Goal: Task Accomplishment & Management: Complete application form

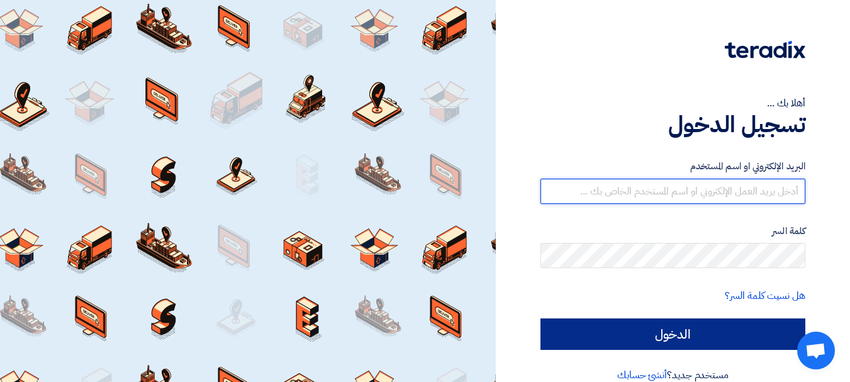
type input "[EMAIL_ADDRESS][DOMAIN_NAME]"
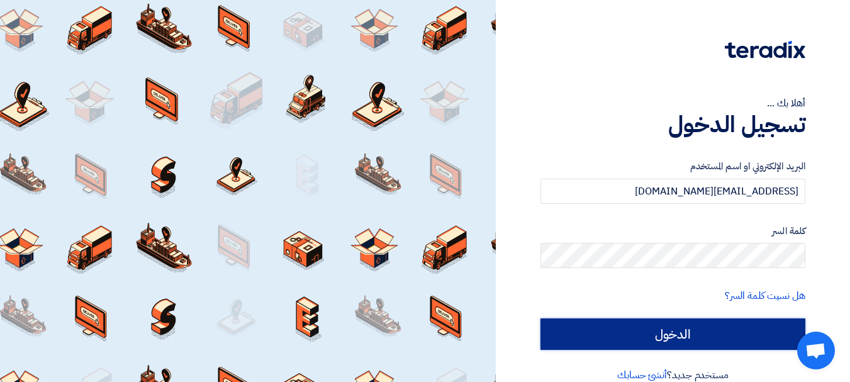
click at [691, 340] on input "الدخول" at bounding box center [672, 333] width 265 height 31
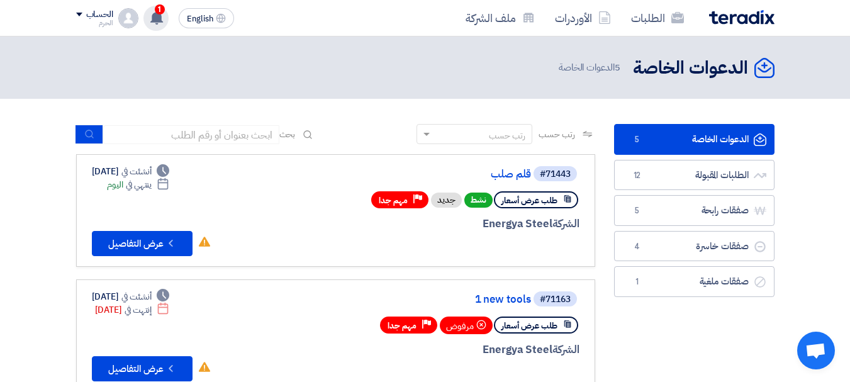
click at [161, 22] on use at bounding box center [156, 18] width 13 height 14
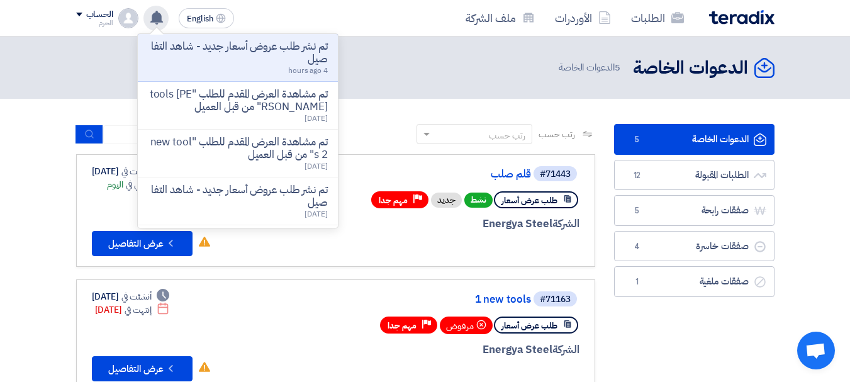
click at [161, 22] on use at bounding box center [156, 18] width 13 height 14
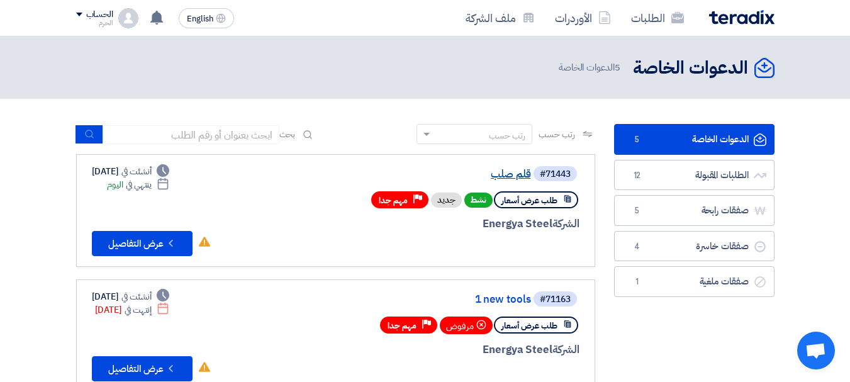
click at [496, 170] on link "قلم صلب" at bounding box center [405, 174] width 252 height 11
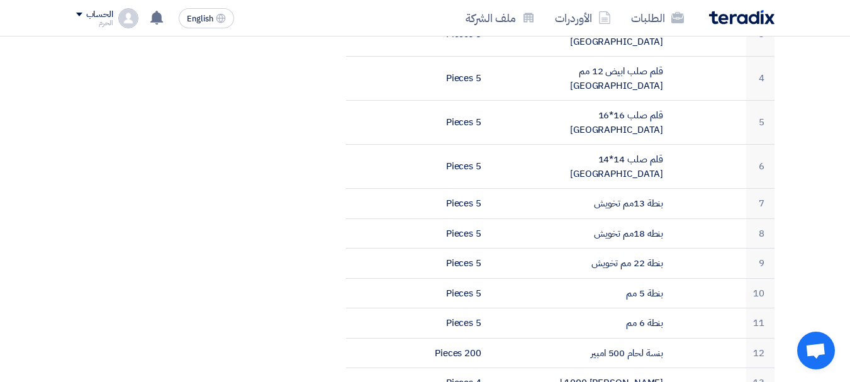
scroll to position [478, 0]
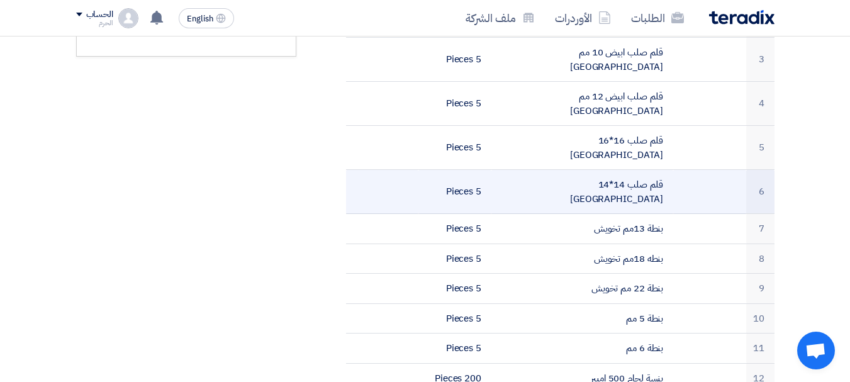
click at [609, 170] on td "قلم صلب 14*14 [GEOGRAPHIC_DATA]" at bounding box center [582, 192] width 182 height 44
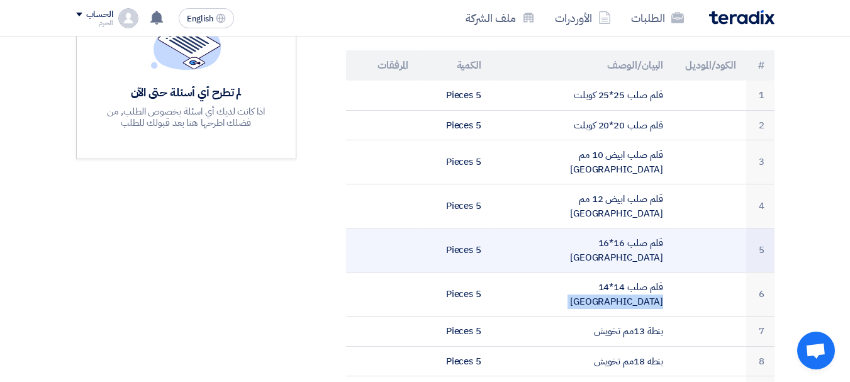
scroll to position [377, 0]
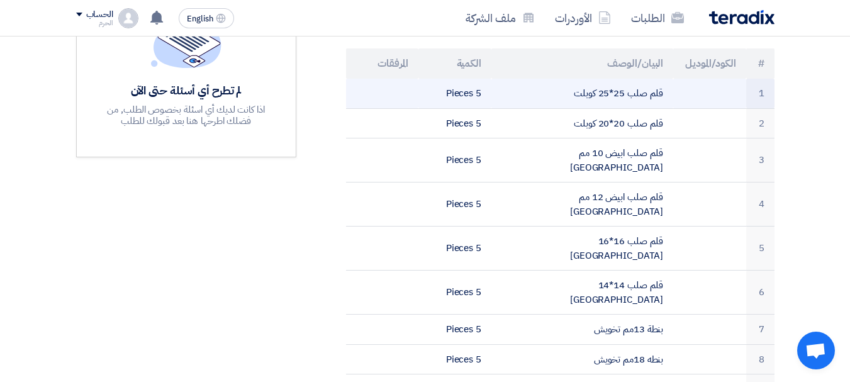
click at [631, 93] on td "قلم صلب 25*25 كوبلت" at bounding box center [582, 94] width 182 height 30
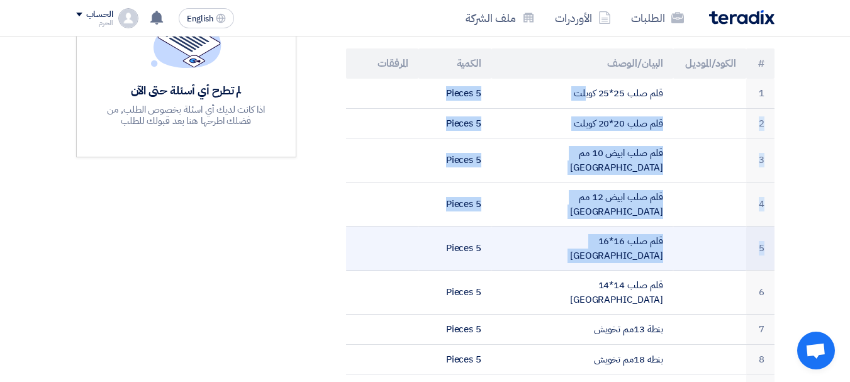
drag, startPoint x: 631, startPoint y: 93, endPoint x: 609, endPoint y: 199, distance: 107.9
click at [609, 199] on tbody "1 قلم صلب 25*25 كوبلت 5 Pieces 2 قلم صلب 20*20 كوبلت 5 Pieces 3" at bounding box center [560, 301] width 428 height 445
click at [609, 226] on td "قلم صلب 16*16 [GEOGRAPHIC_DATA]" at bounding box center [582, 248] width 182 height 44
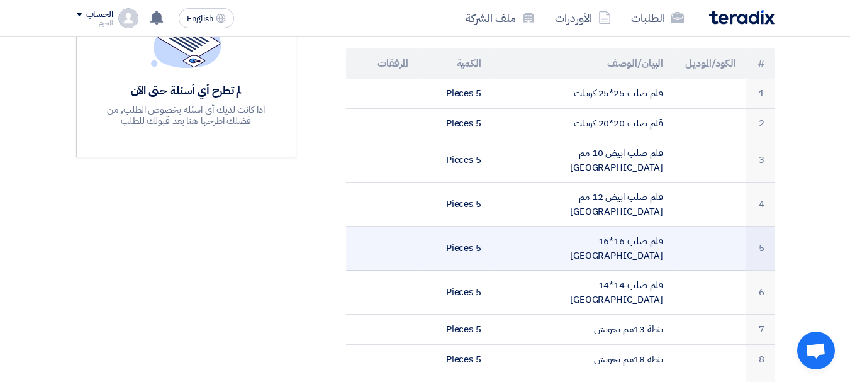
click at [609, 226] on td "قلم صلب 16*16 [GEOGRAPHIC_DATA]" at bounding box center [582, 248] width 182 height 44
click at [616, 226] on td "قلم صلب 16*16 [GEOGRAPHIC_DATA]" at bounding box center [582, 248] width 182 height 44
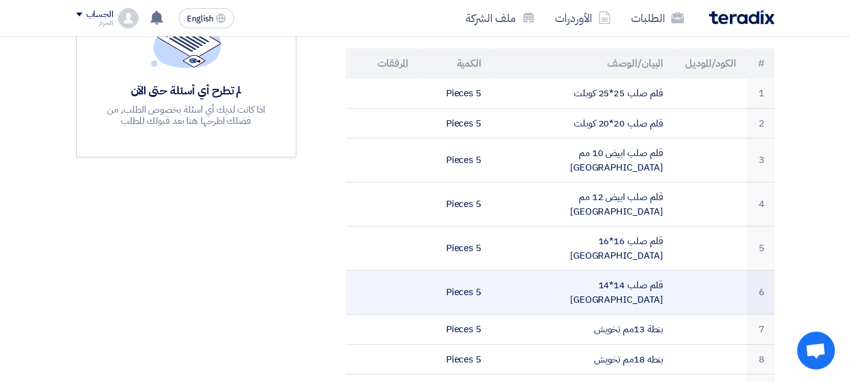
click at [632, 270] on td "قلم صلب 14*14 [GEOGRAPHIC_DATA]" at bounding box center [582, 292] width 182 height 44
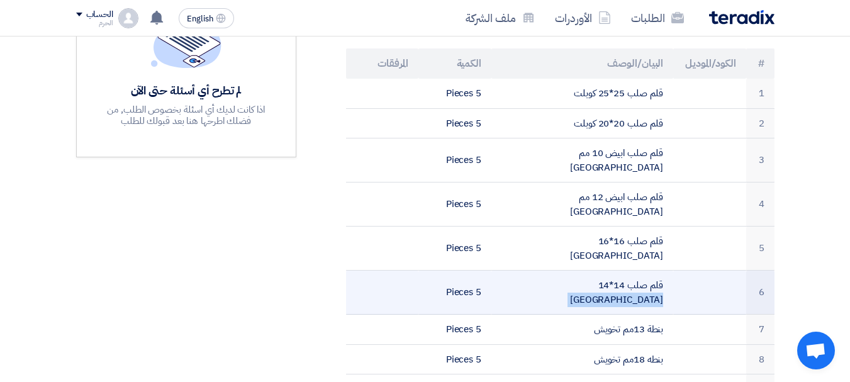
click at [632, 270] on td "قلم صلب 14*14 [GEOGRAPHIC_DATA]" at bounding box center [582, 292] width 182 height 44
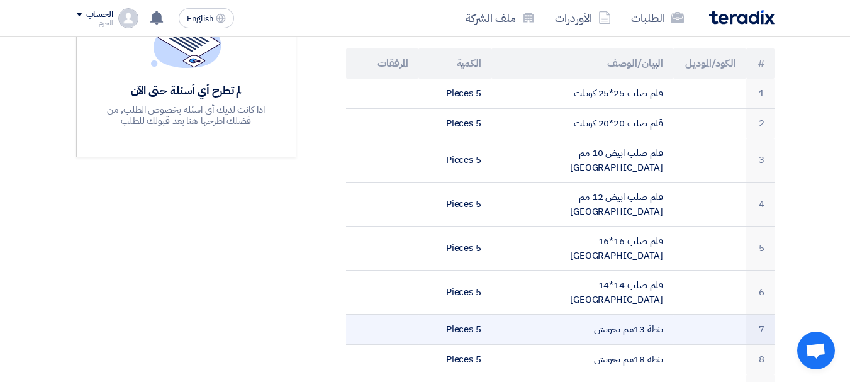
click at [637, 314] on td "بنطة 13مم تخويش" at bounding box center [582, 329] width 182 height 30
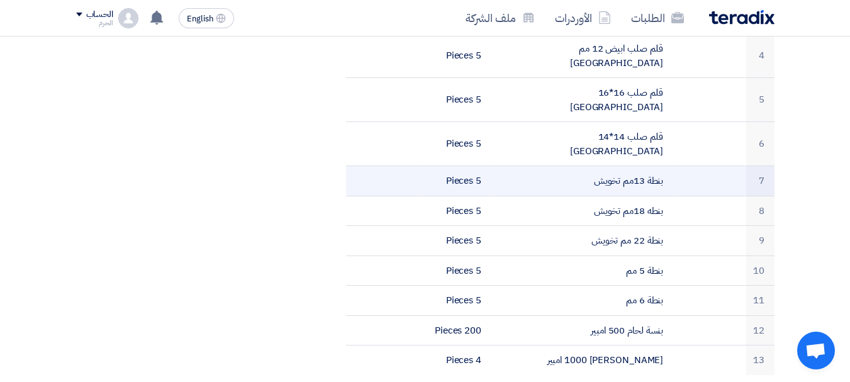
scroll to position [528, 0]
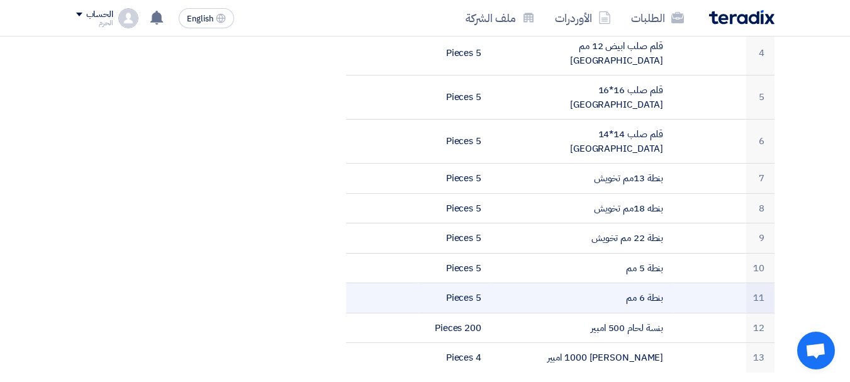
click at [654, 283] on td "بنطة 6 مم" at bounding box center [582, 298] width 182 height 30
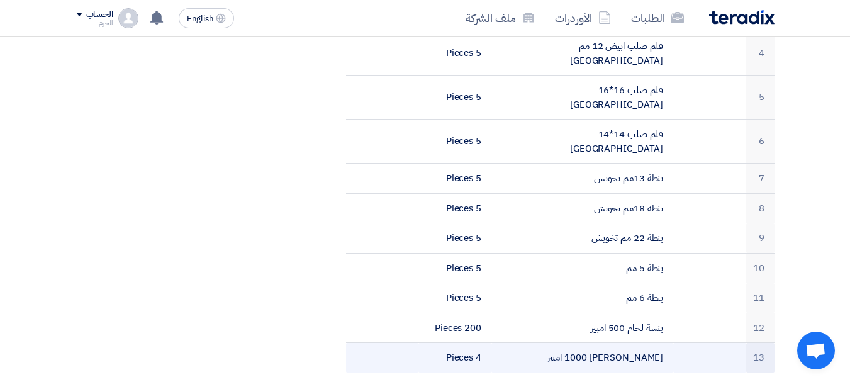
click at [635, 343] on td "[PERSON_NAME] 1000 امبير" at bounding box center [582, 358] width 182 height 30
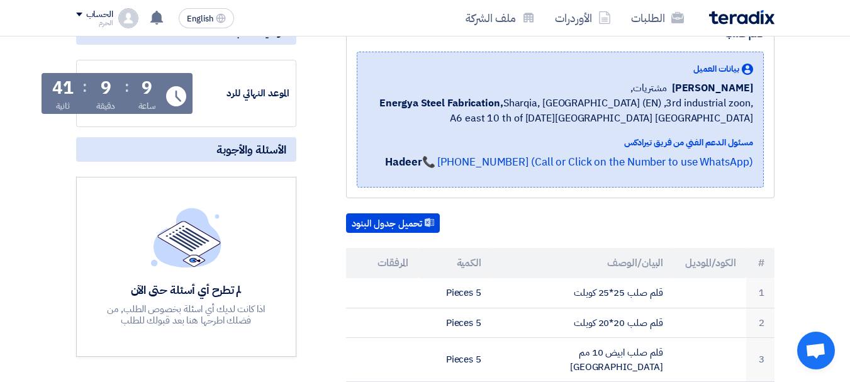
scroll to position [176, 0]
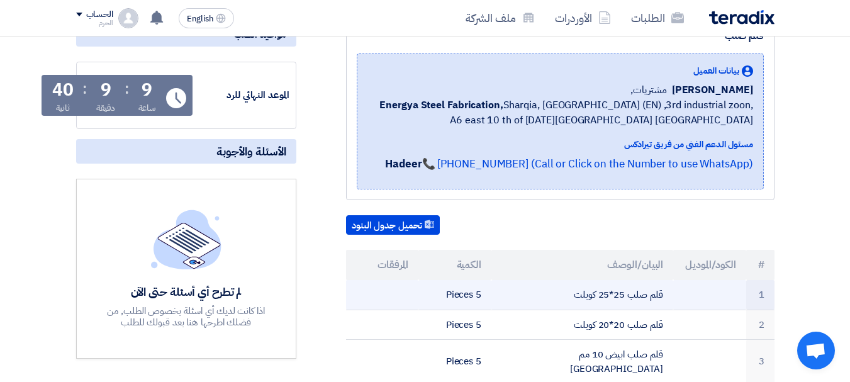
click at [632, 289] on td "قلم صلب 25*25 كوبلت" at bounding box center [582, 295] width 182 height 30
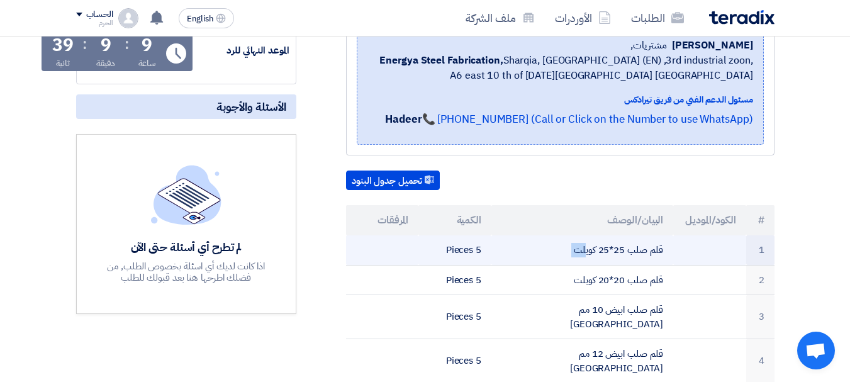
scroll to position [226, 0]
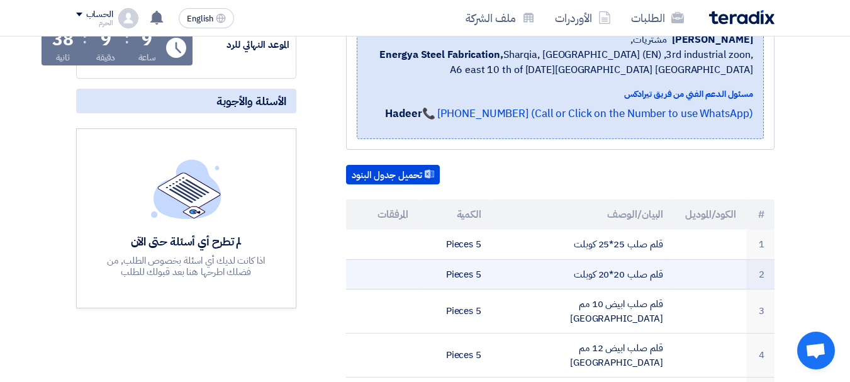
click at [642, 269] on td "قلم صلب 20*20 كوبلت" at bounding box center [582, 274] width 182 height 30
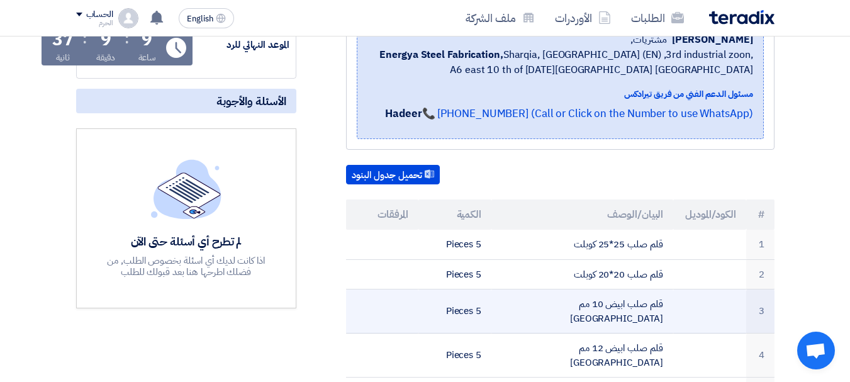
click at [625, 294] on td "قلم صلب ابيض 10 مم [GEOGRAPHIC_DATA]" at bounding box center [582, 311] width 182 height 44
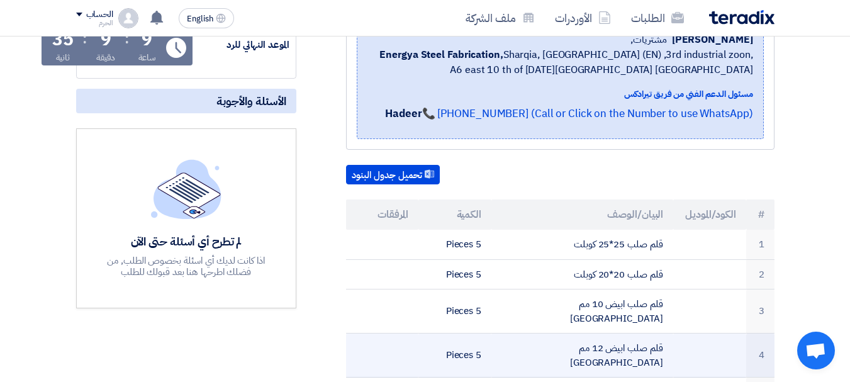
click at [622, 333] on td "قلم صلب ابيض 12 مم [GEOGRAPHIC_DATA]" at bounding box center [582, 355] width 182 height 44
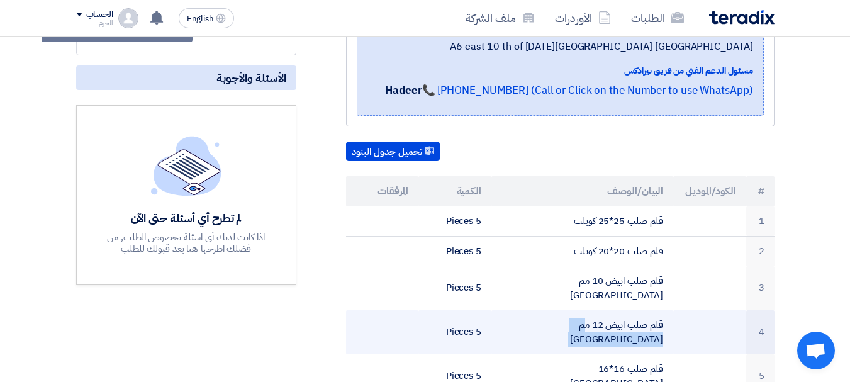
scroll to position [252, 0]
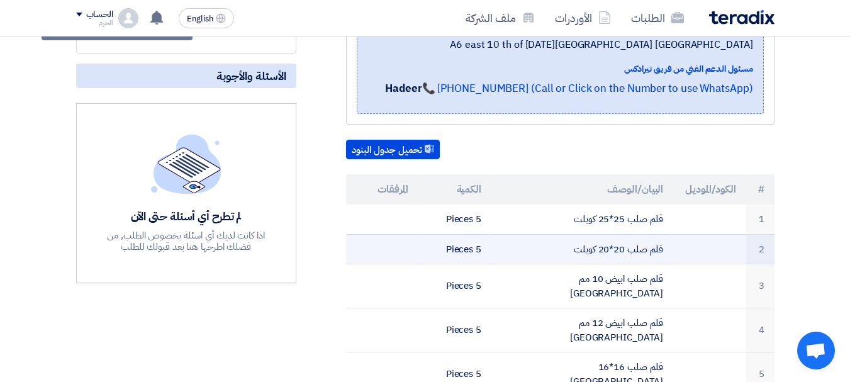
click at [626, 248] on td "قلم صلب 20*20 كوبلت" at bounding box center [582, 249] width 182 height 30
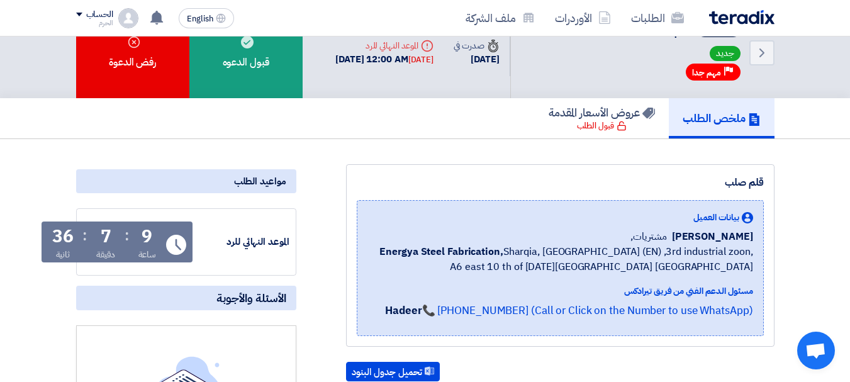
scroll to position [0, 0]
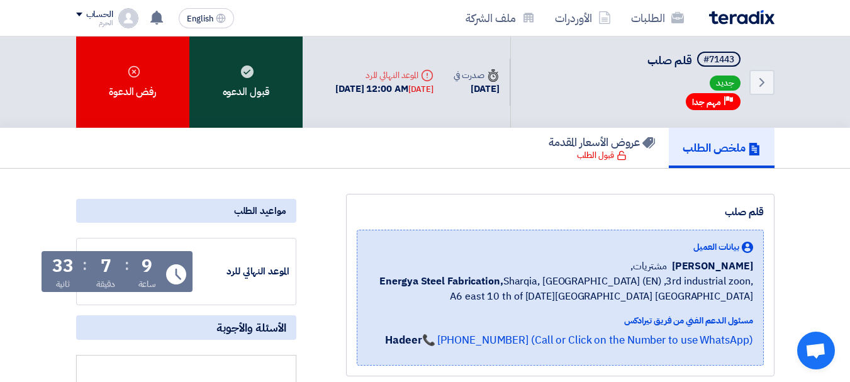
click at [229, 118] on div "قبول الدعوه" at bounding box center [245, 81] width 113 height 91
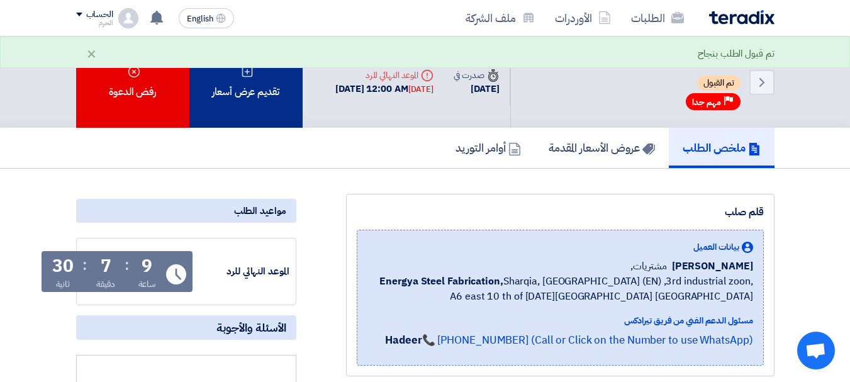
click at [233, 99] on div "تقديم عرض أسعار" at bounding box center [245, 81] width 113 height 91
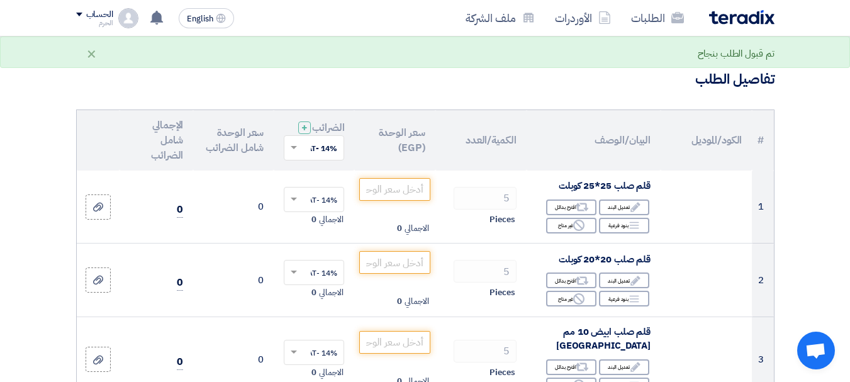
scroll to position [75, 0]
